Goal: Task Accomplishment & Management: Manage account settings

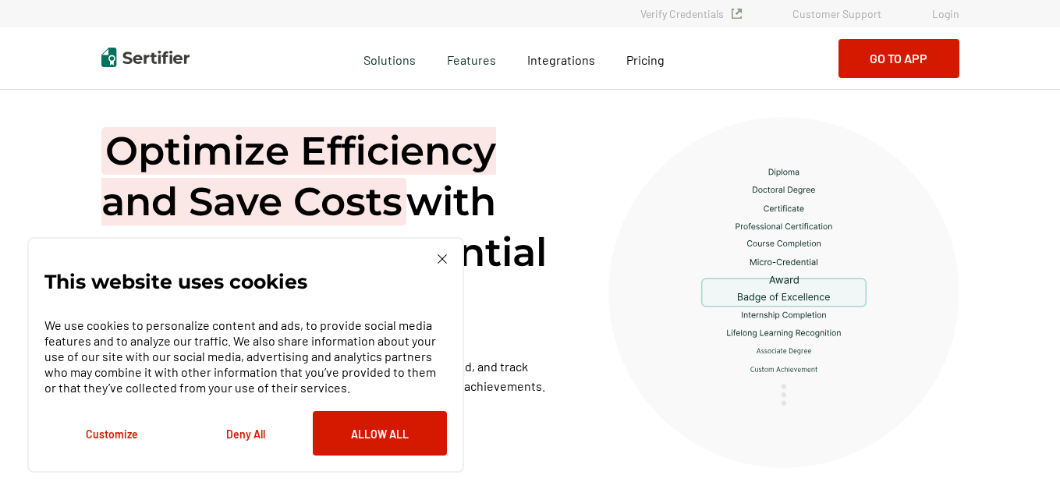
click at [957, 16] on link "Login" at bounding box center [945, 13] width 27 height 13
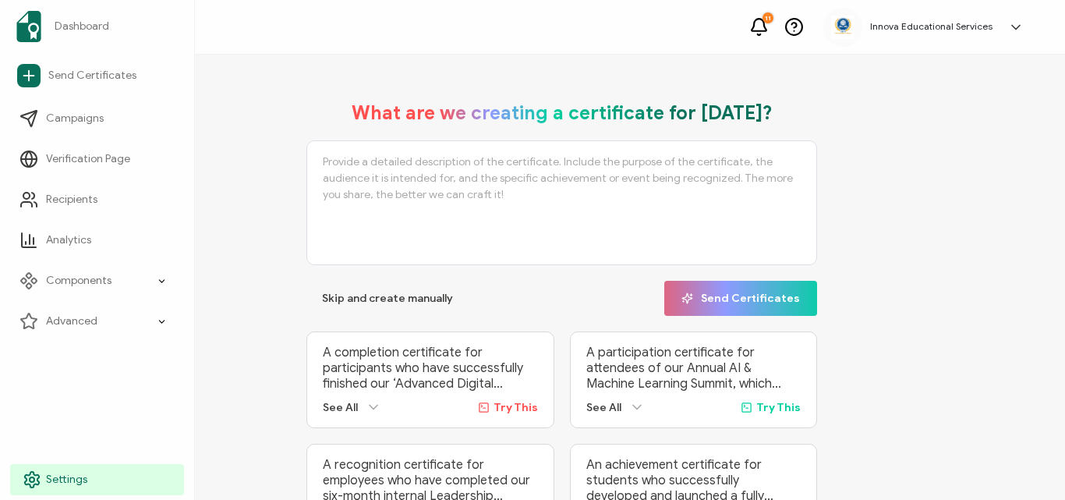
click at [66, 473] on span "Settings" at bounding box center [66, 480] width 41 height 16
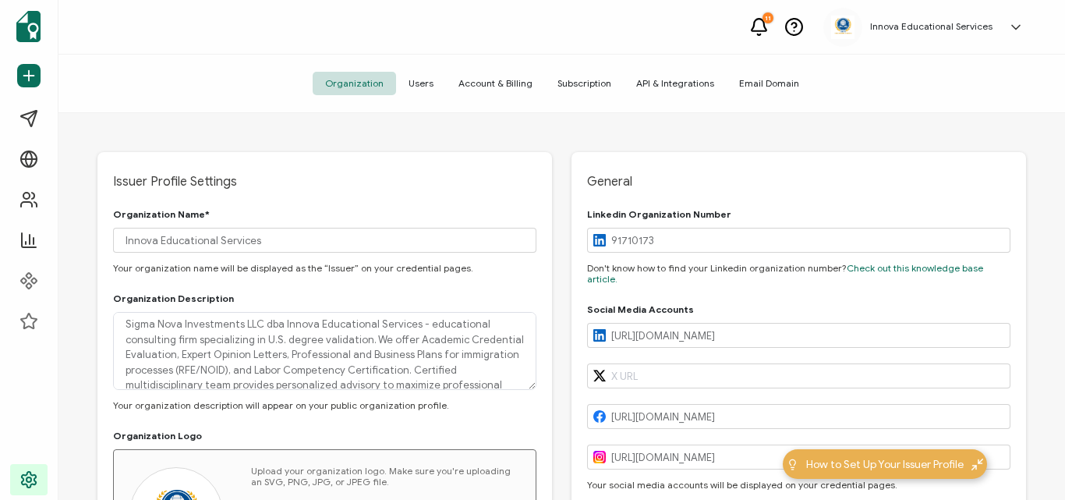
type input "[GEOGRAPHIC_DATA]"
type input "[US_STATE]"
click at [847, 29] on img at bounding box center [842, 27] width 23 height 23
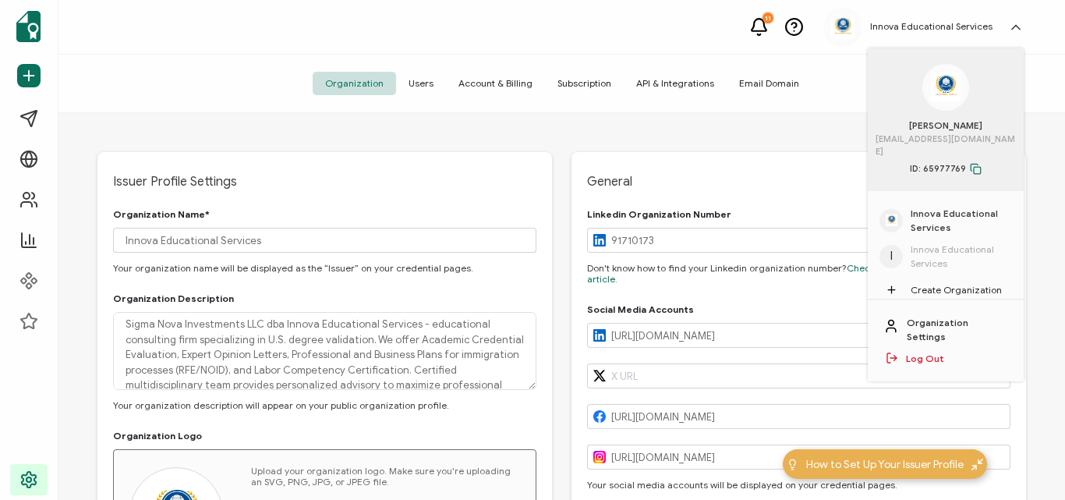
click at [932, 207] on span "Innova Educational Services" at bounding box center [961, 221] width 101 height 28
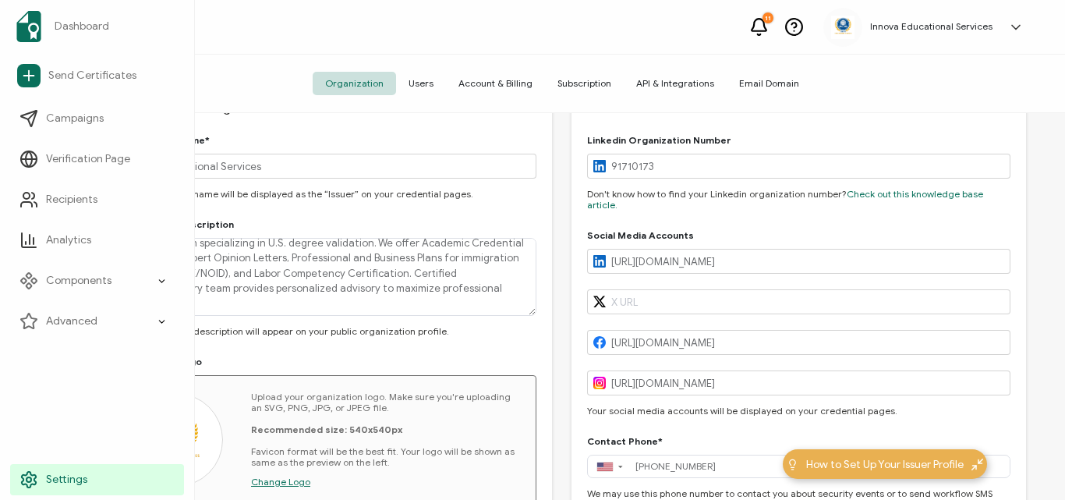
scroll to position [78, 0]
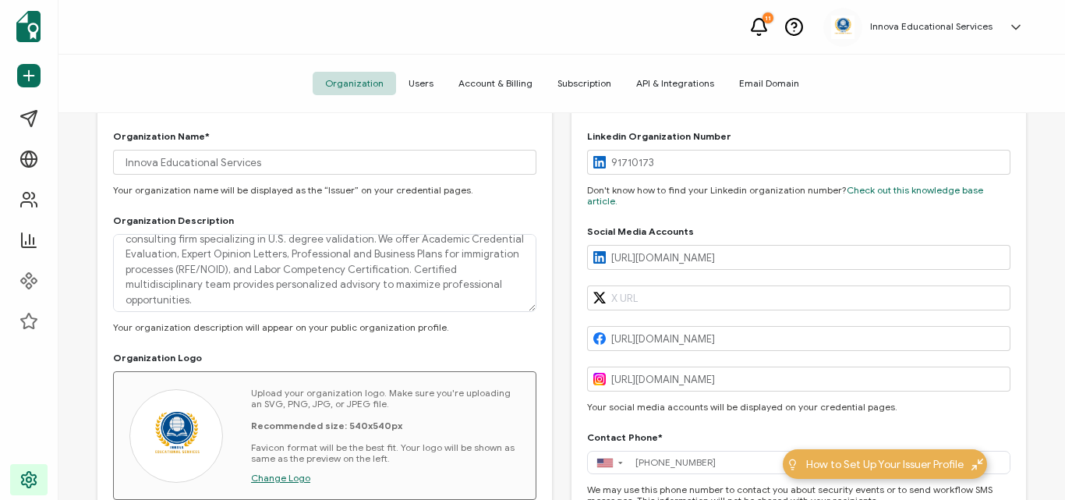
click at [292, 478] on span "Change Logo" at bounding box center [280, 478] width 59 height 12
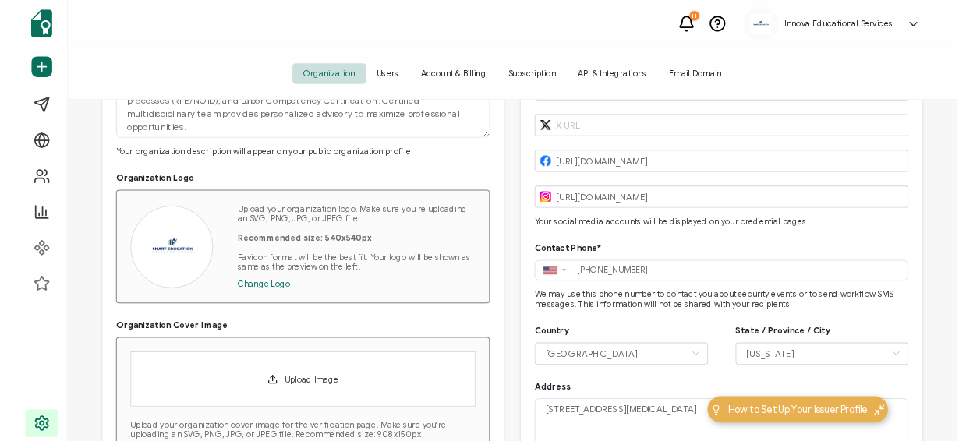
scroll to position [156, 0]
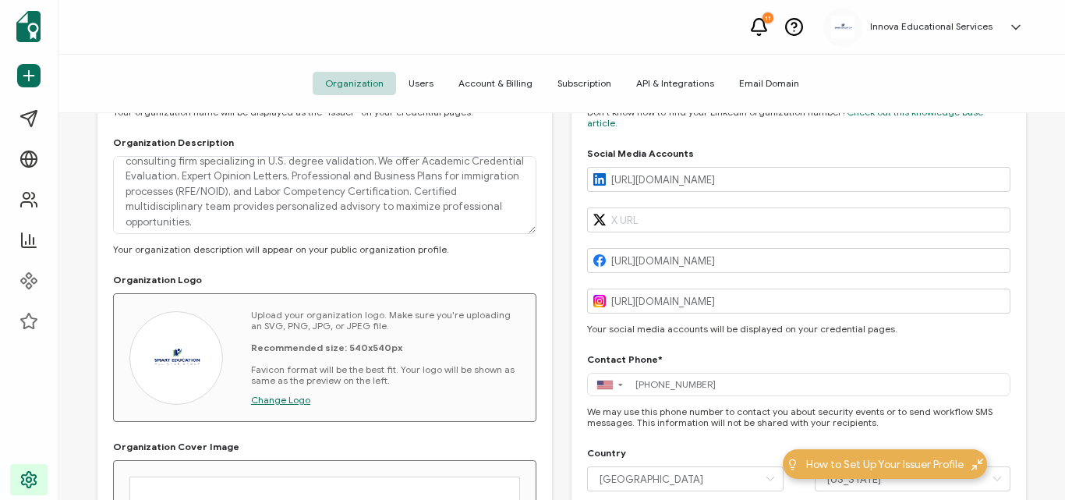
click at [182, 363] on img at bounding box center [176, 358] width 62 height 62
click at [461, 402] on div "Upload your organization logo. Make sure you're uploading an SVG, PNG, JPG, or …" at bounding box center [385, 358] width 269 height 96
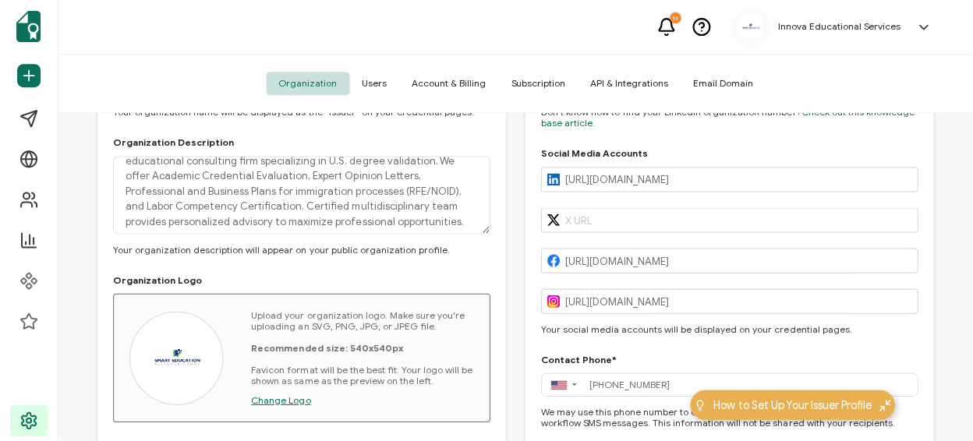
scroll to position [22, 0]
click at [285, 390] on div "Upload your organization logo. Make sure you're uploading an SVG, PNG, JPG, or …" at bounding box center [362, 358] width 223 height 96
click at [284, 397] on span "Change Logo" at bounding box center [280, 400] width 59 height 12
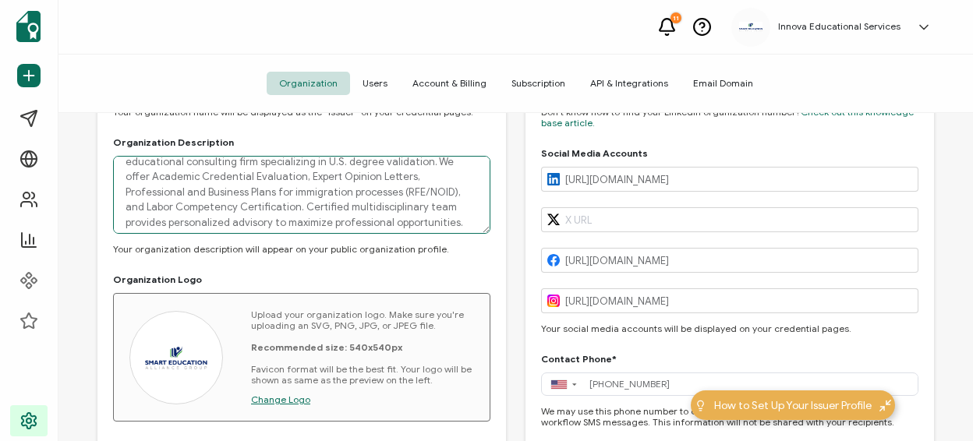
scroll to position [0, 0]
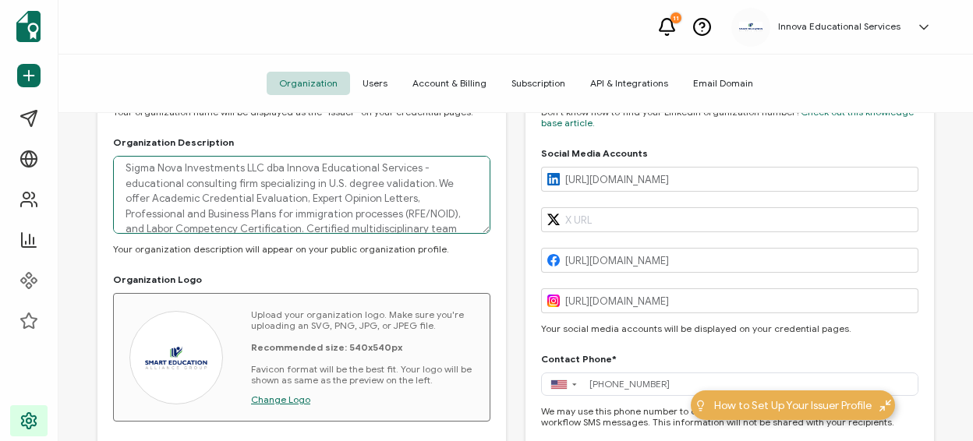
drag, startPoint x: 363, startPoint y: 223, endPoint x: 120, endPoint y: 150, distance: 254.1
click at [120, 150] on div "Organization Description Sigma Nova Investments LLC dba Innova Educational Serv…" at bounding box center [301, 196] width 377 height 118
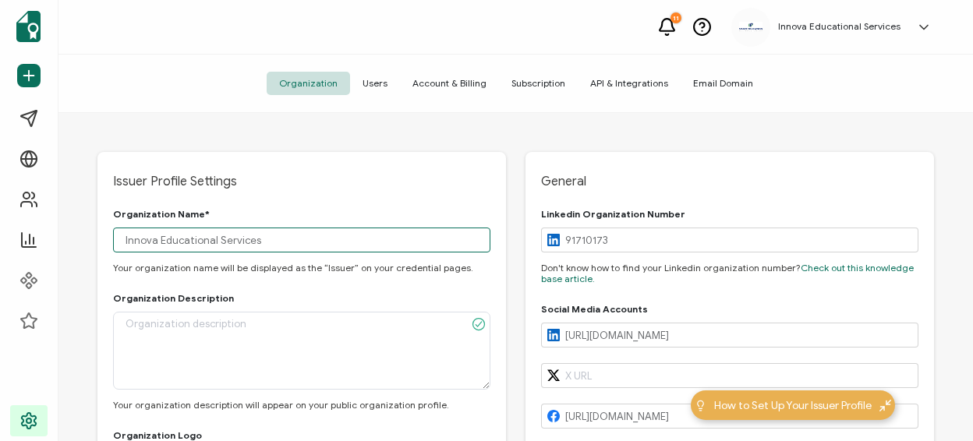
drag, startPoint x: 280, startPoint y: 236, endPoint x: 76, endPoint y: 239, distance: 203.5
click at [79, 239] on div "Issuer Profile Settings Organization Name* Innova Educational Services Your org…" at bounding box center [515, 279] width 915 height 332
type input "Smart Education Alliance Group"
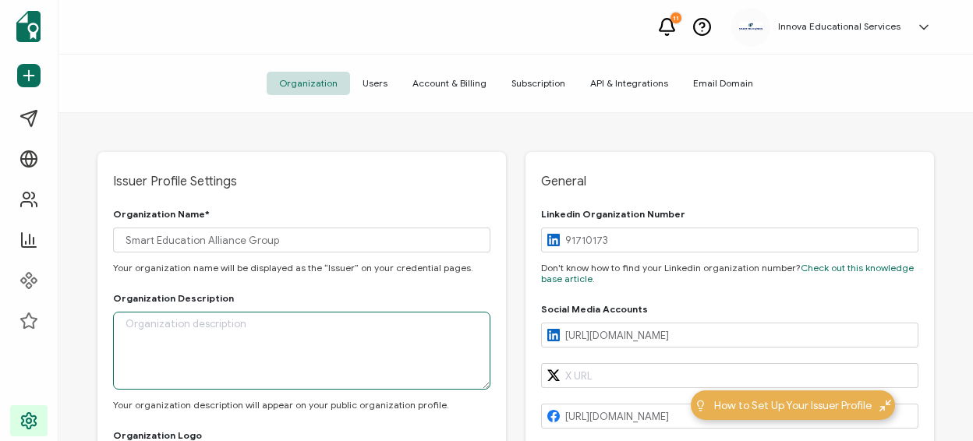
click at [218, 326] on textarea at bounding box center [301, 351] width 377 height 78
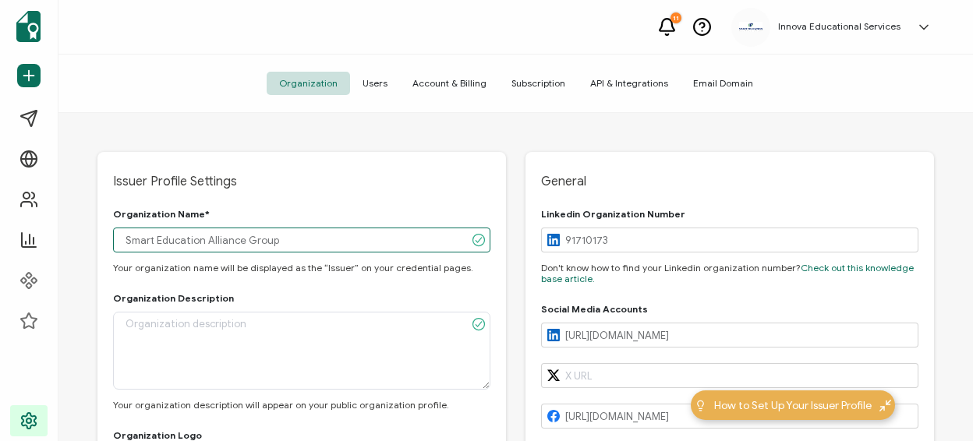
drag, startPoint x: 289, startPoint y: 242, endPoint x: 111, endPoint y: 239, distance: 178.6
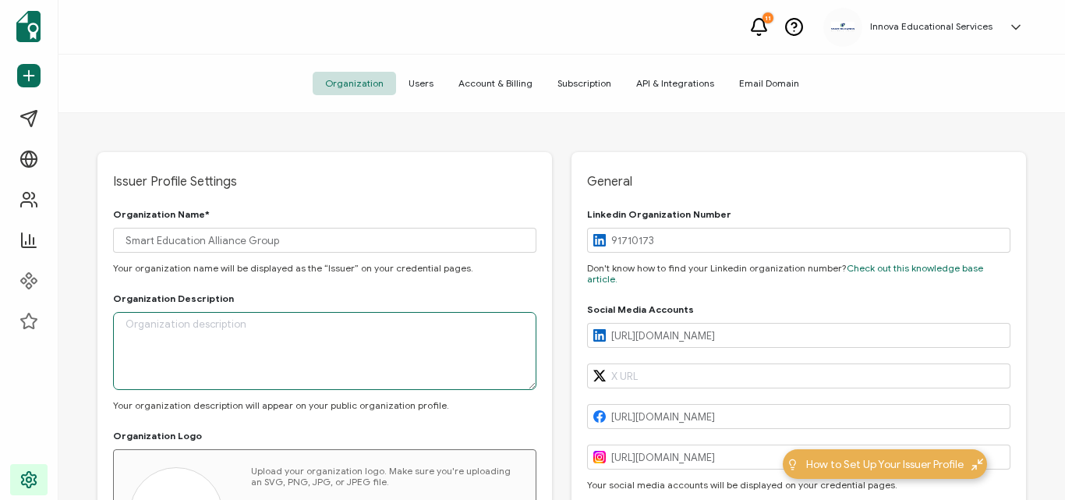
drag, startPoint x: 220, startPoint y: 320, endPoint x: 214, endPoint y: 340, distance: 21.2
click at [220, 320] on textarea at bounding box center [324, 351] width 423 height 78
click at [204, 338] on textarea at bounding box center [324, 351] width 423 height 78
click at [194, 338] on textarea at bounding box center [324, 351] width 423 height 78
paste textarea "Smart Education Alliance Group represents the strategic union of three leading …"
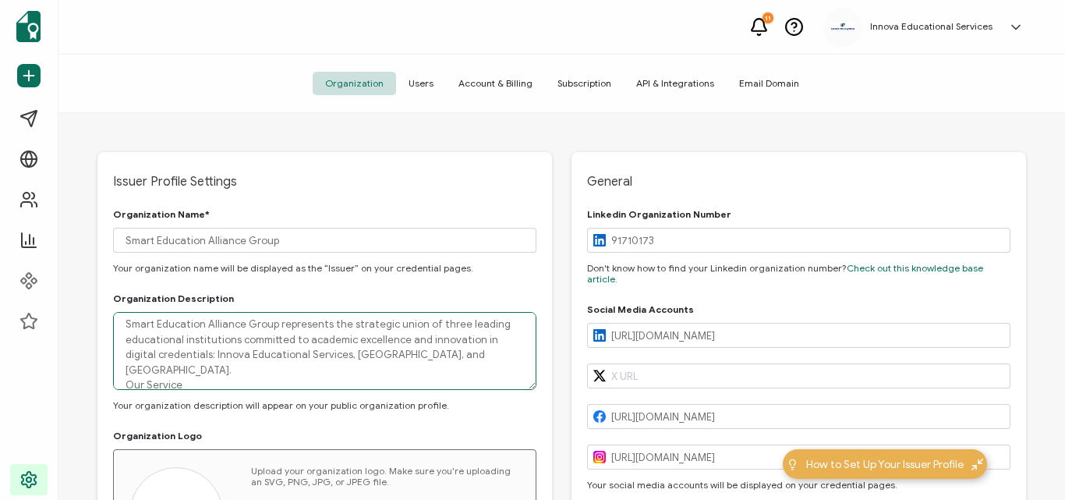
click at [195, 367] on textarea "Smart Education Alliance Group represents the strategic union of three leading …" at bounding box center [324, 351] width 423 height 78
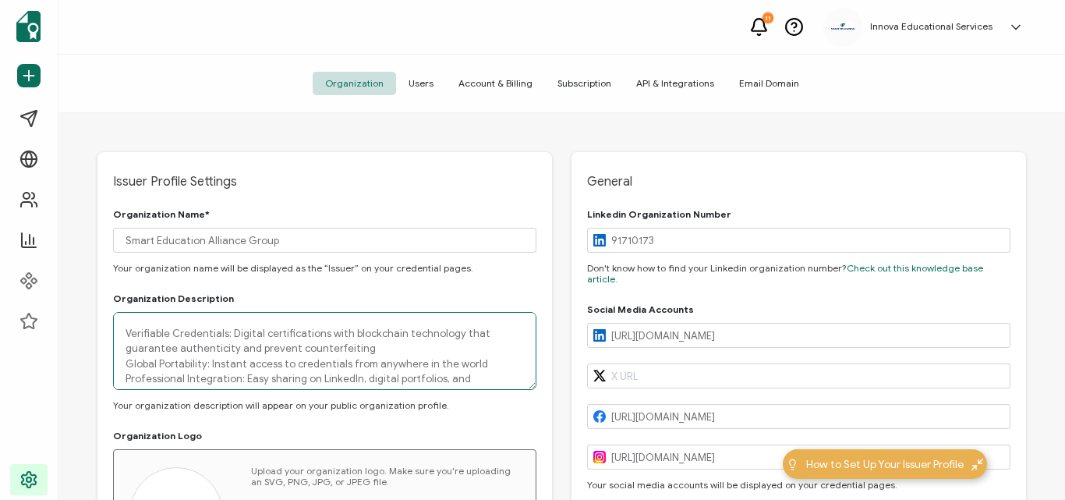
scroll to position [80, 0]
click at [127, 378] on textarea "Smart Education Alliance Group represents the strategic union of three leading …" at bounding box center [324, 351] width 423 height 78
type textarea "Smart Education Alliance Group represents the strategic union of three leading …"
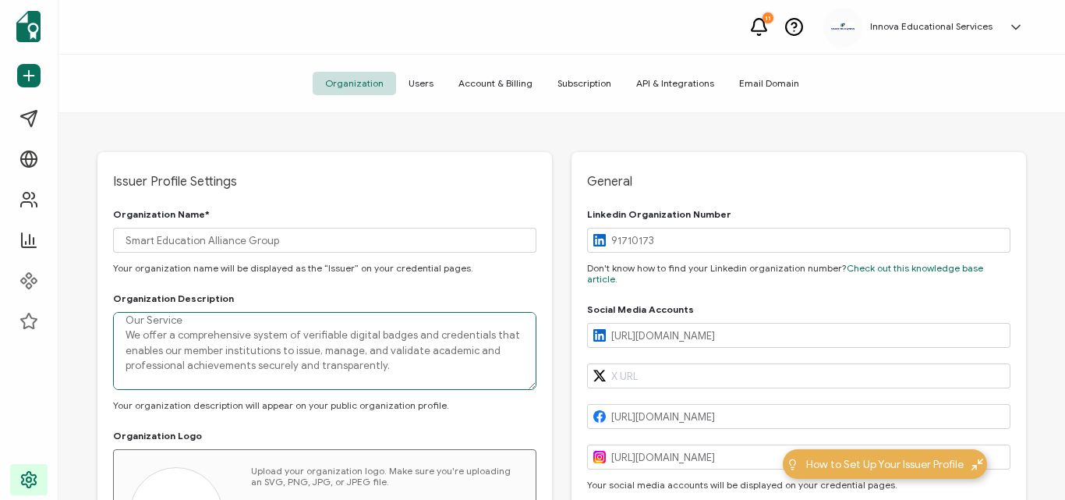
scroll to position [157, 0]
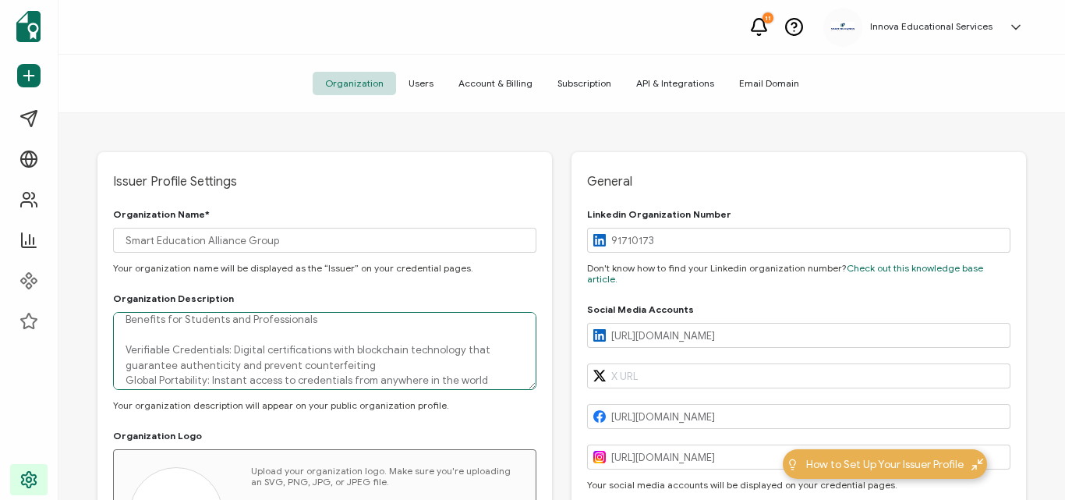
click at [145, 337] on textarea "Smart Education Alliance Group represents the strategic union of three leading …" at bounding box center [324, 351] width 423 height 78
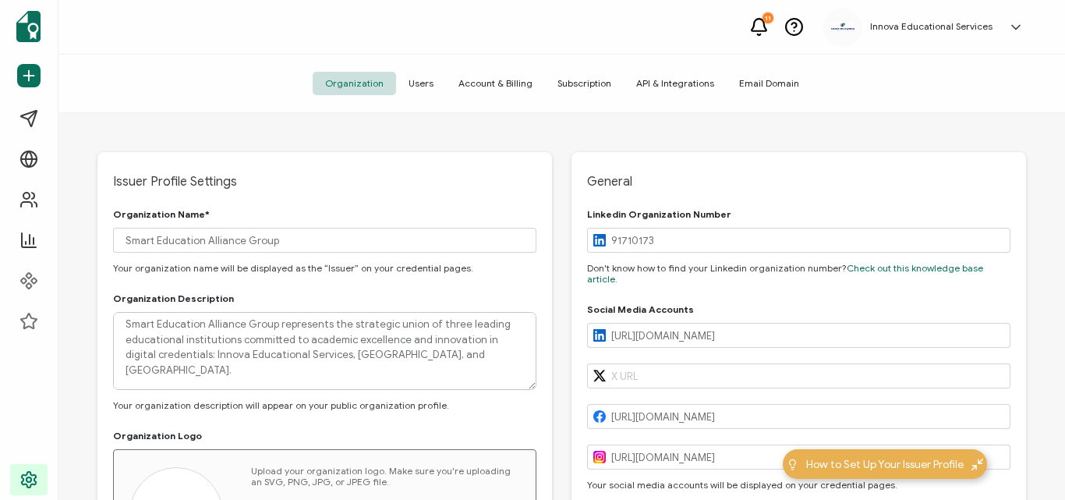
scroll to position [157, 0]
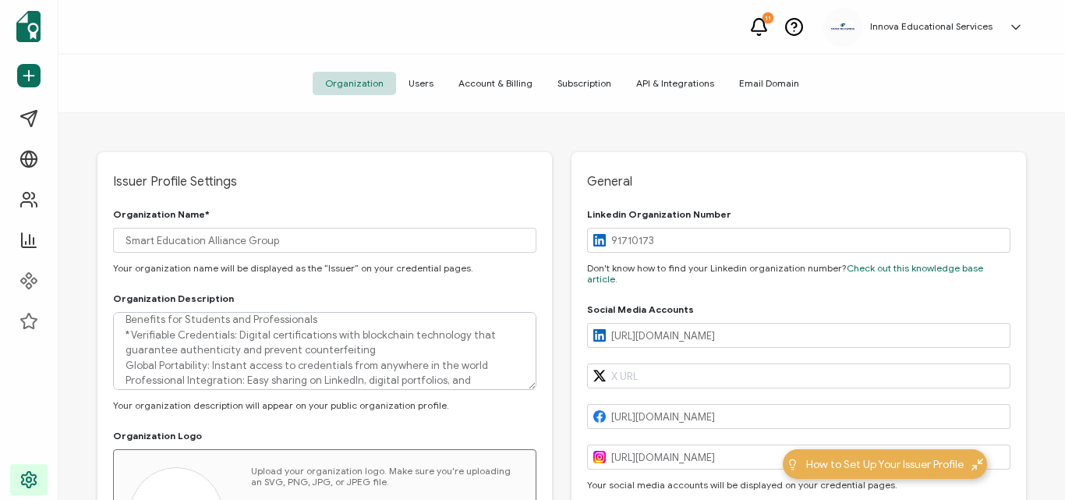
click at [119, 363] on textarea "Smart Education Alliance Group represents the strategic union of three leading …" at bounding box center [324, 351] width 423 height 78
click at [122, 380] on textarea "Smart Education Alliance Group represents the strategic union of three leading …" at bounding box center [324, 351] width 423 height 78
click at [122, 373] on textarea "Smart Education Alliance Group represents the strategic union of three leading …" at bounding box center [324, 351] width 423 height 78
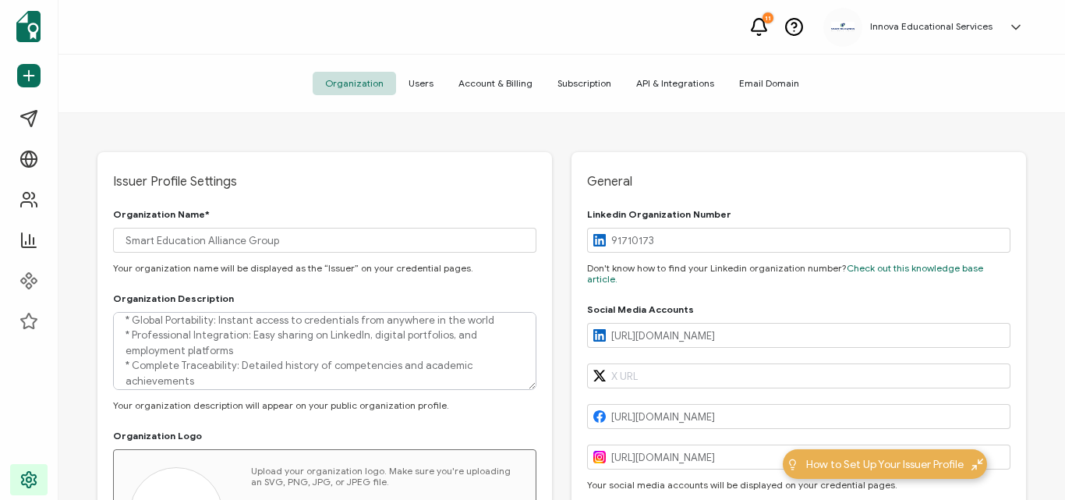
scroll to position [205, 0]
type textarea "Smart Education Alliance Group represents the strategic union of three leading …"
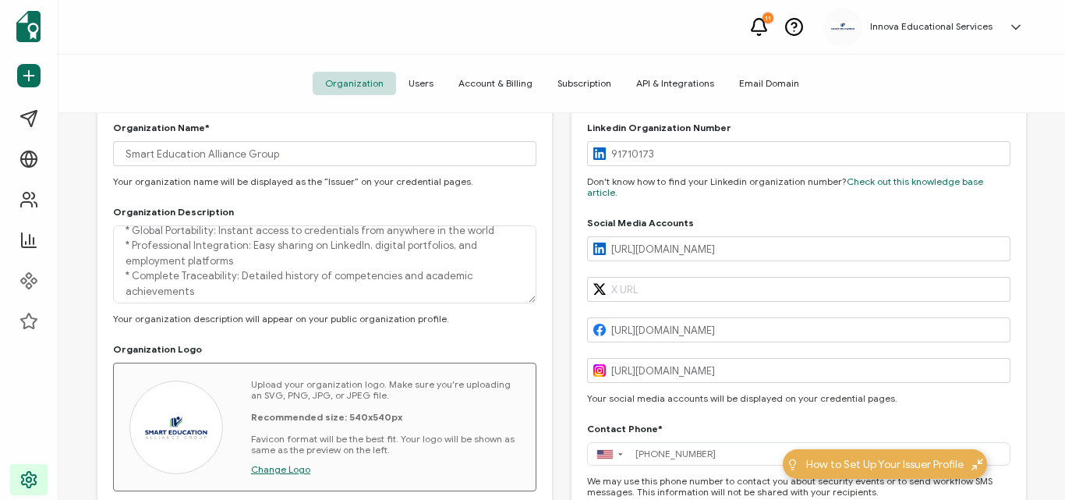
scroll to position [0, 0]
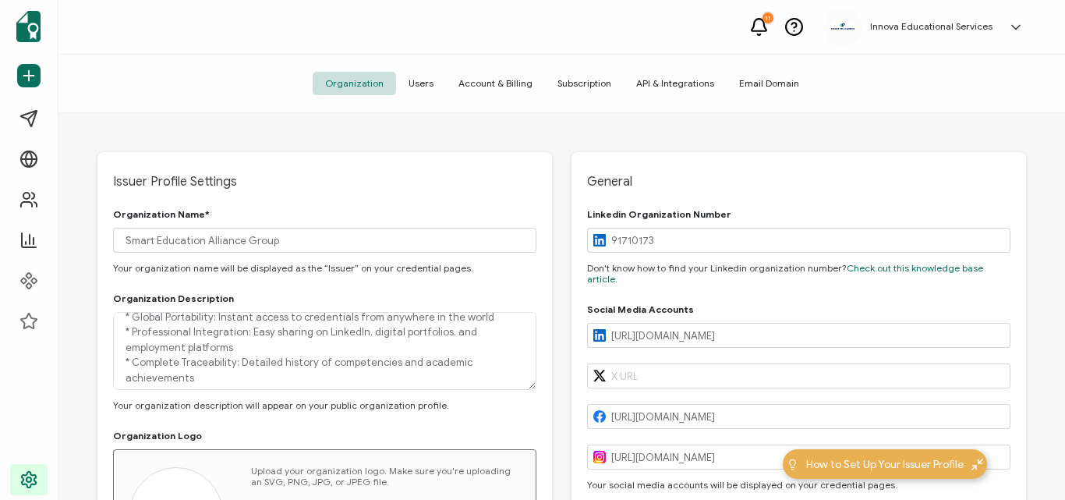
drag, startPoint x: 451, startPoint y: 78, endPoint x: 423, endPoint y: 80, distance: 28.9
click at [449, 79] on span "Account & Billing" at bounding box center [495, 83] width 99 height 23
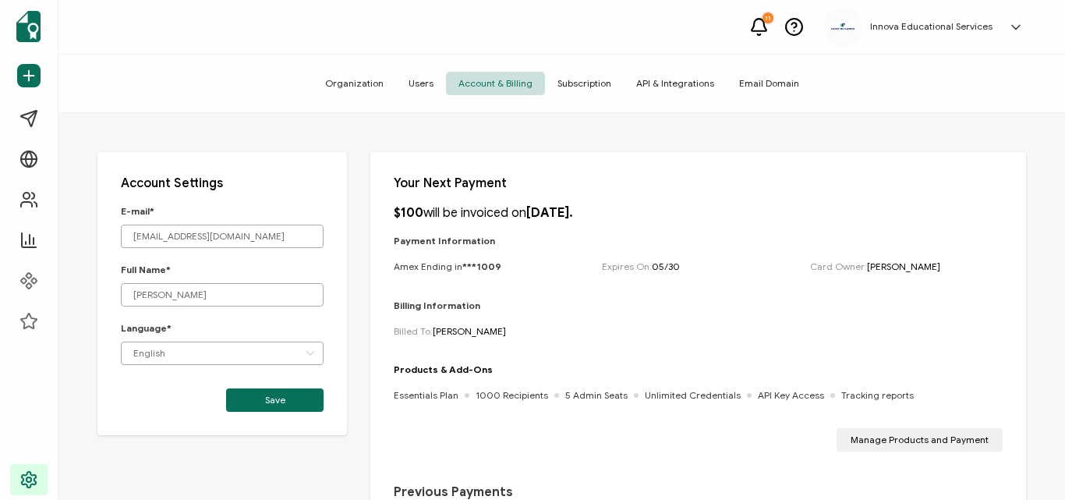
click at [576, 87] on span "Subscription" at bounding box center [584, 83] width 79 height 23
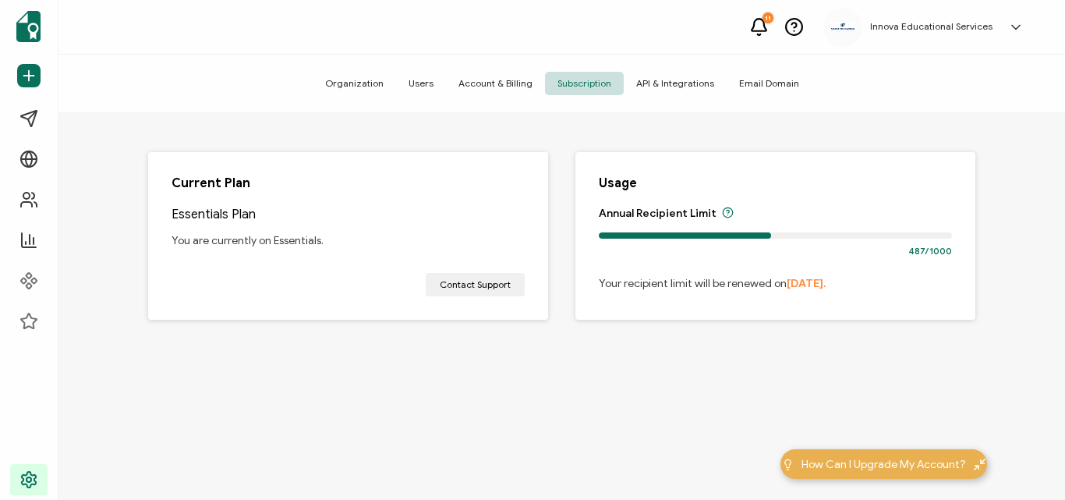
click at [684, 90] on span "API & Integrations" at bounding box center [675, 83] width 103 height 23
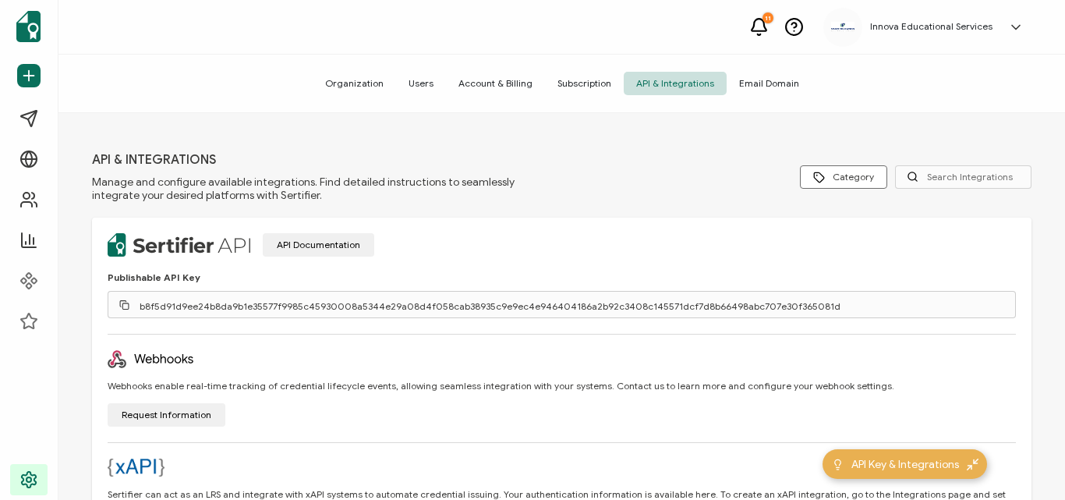
click at [749, 91] on span "Email Domain" at bounding box center [769, 83] width 85 height 23
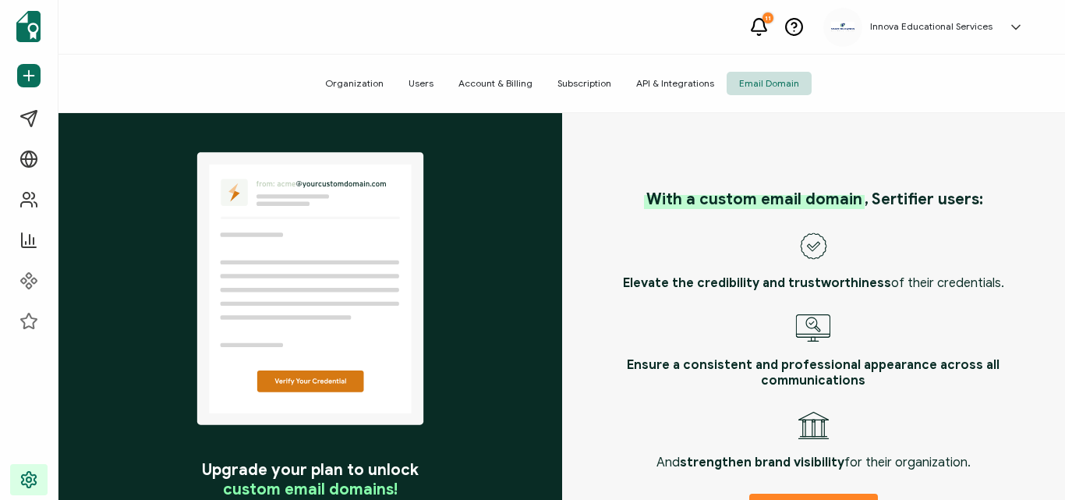
click at [670, 86] on span "API & Integrations" at bounding box center [675, 83] width 103 height 23
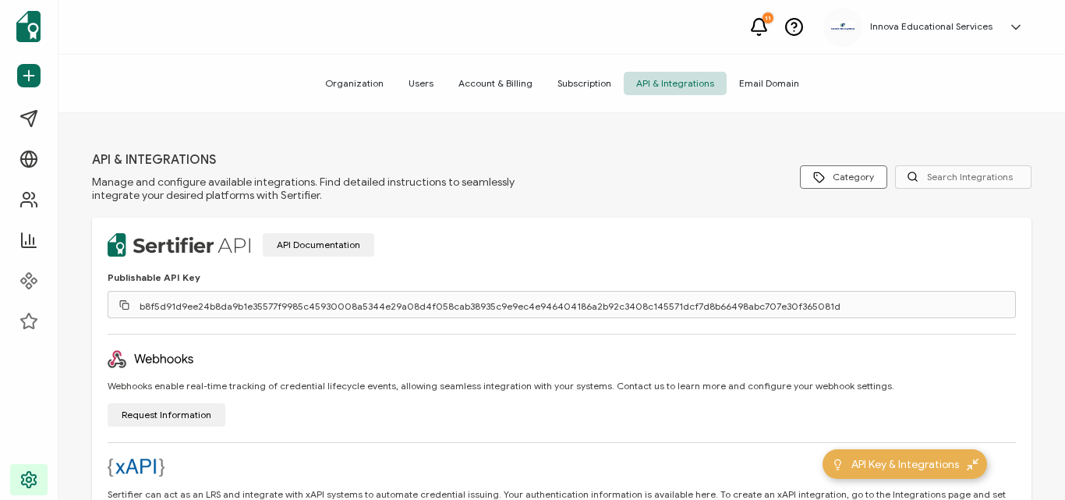
click at [738, 78] on span "Email Domain" at bounding box center [769, 83] width 85 height 23
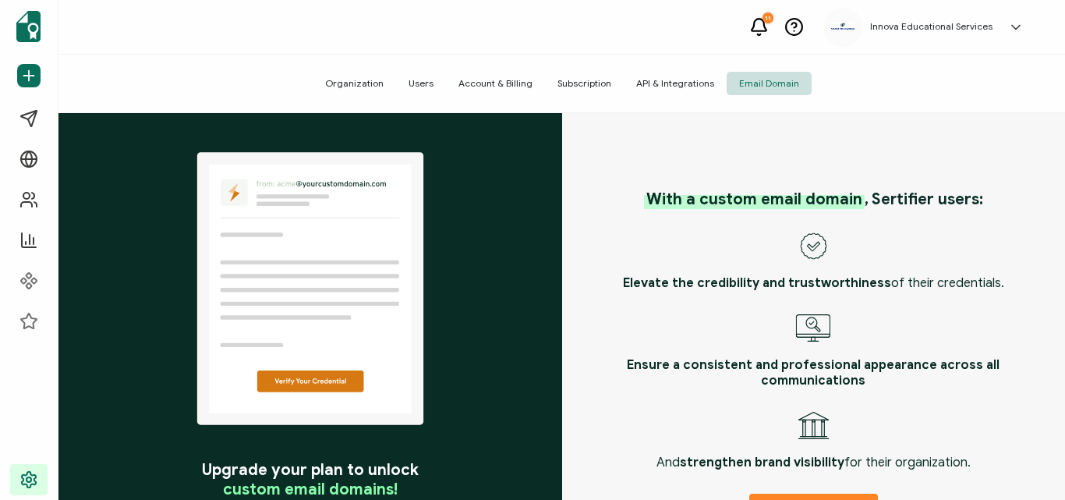
click at [600, 87] on span "Subscription" at bounding box center [584, 83] width 79 height 23
